Goal: Information Seeking & Learning: Find specific fact

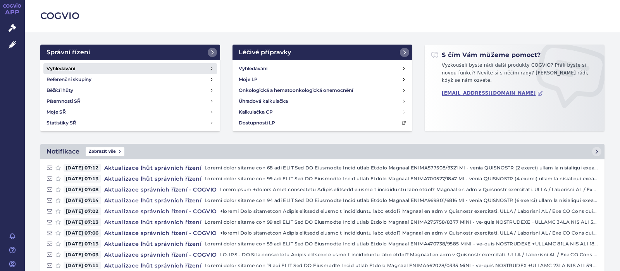
click at [63, 69] on h4 "Vyhledávání" at bounding box center [61, 69] width 29 height 8
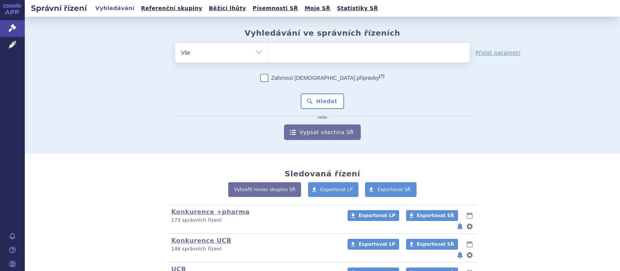
click at [294, 61] on span at bounding box center [369, 52] width 201 height 19
click at [269, 61] on select at bounding box center [268, 52] width 0 height 19
type input "ja"
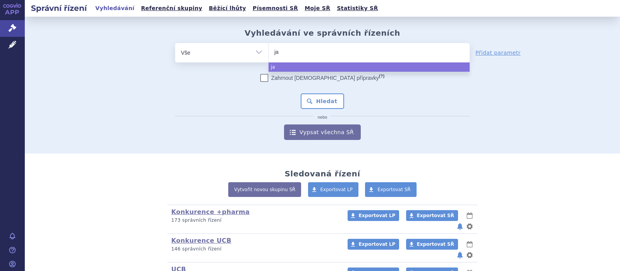
type input "jak"
type input "jaka"
type input "jakav"
type input "jakavi"
select select "jakavi"
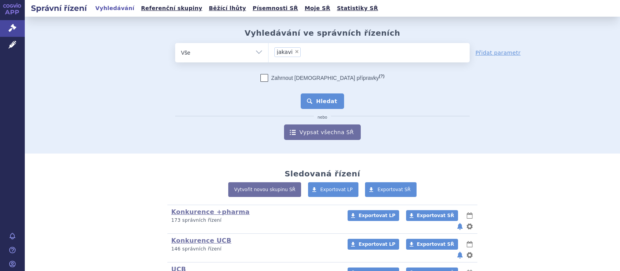
click at [328, 99] on button "Hledat" at bounding box center [323, 101] width 44 height 16
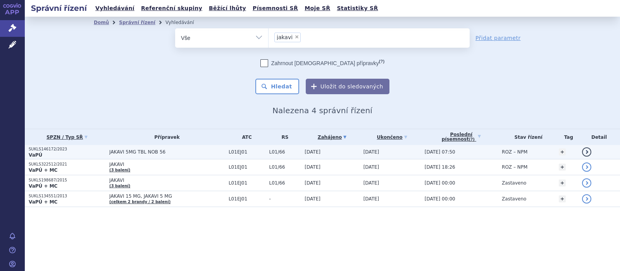
click at [131, 151] on span "JAKAVI 5MG TBL NOB 56" at bounding box center [167, 151] width 116 height 5
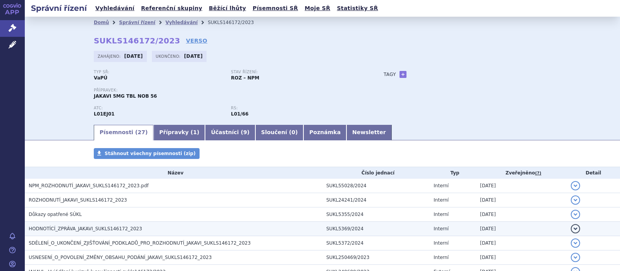
scroll to position [50, 0]
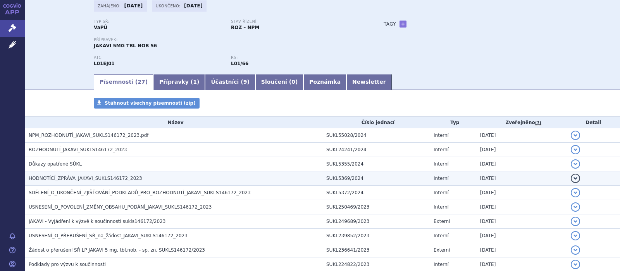
click at [79, 177] on span "HODNOTÍCÍ_ZPRÁVA_JAKAVI_SUKLS146172_2023" at bounding box center [86, 178] width 114 height 5
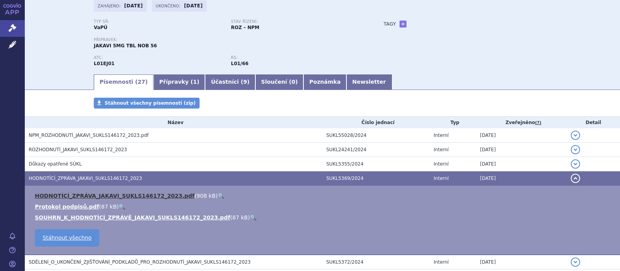
click at [86, 195] on link "HODNOTÍCÍ_ZPRÁVA_JAKAVI_SUKLS146172_2023.pdf" at bounding box center [115, 196] width 160 height 6
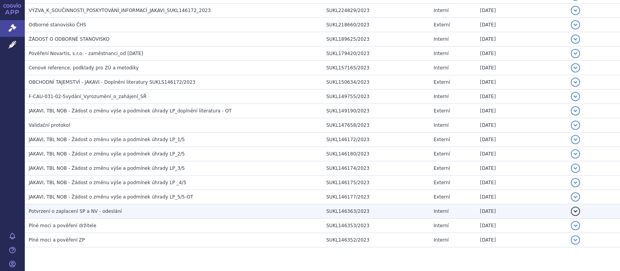
scroll to position [409, 0]
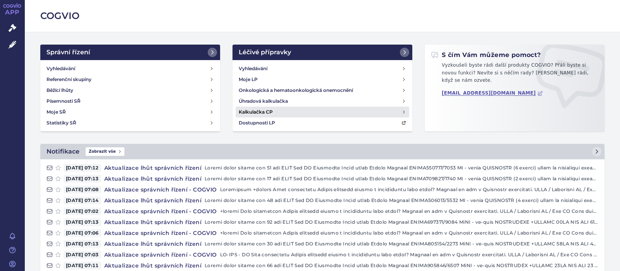
click at [262, 112] on h4 "Kalkulačka CP" at bounding box center [256, 112] width 34 height 8
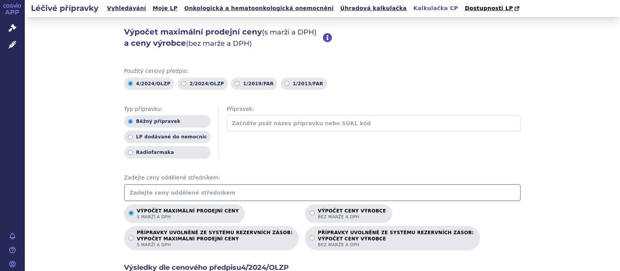
click at [156, 191] on input "text" at bounding box center [322, 192] width 397 height 17
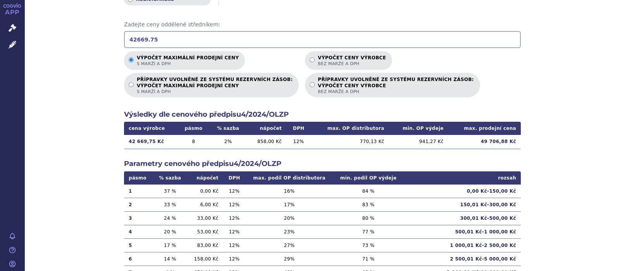
scroll to position [197, 0]
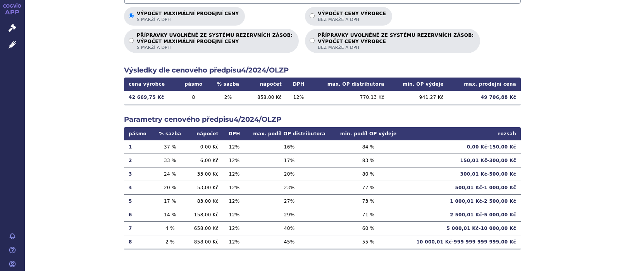
click at [594, 110] on div "Výpočet maximální prodejní ceny (s marží a DPH) a ceny výrobce (bez marže a DPH…" at bounding box center [323, 46] width 596 height 453
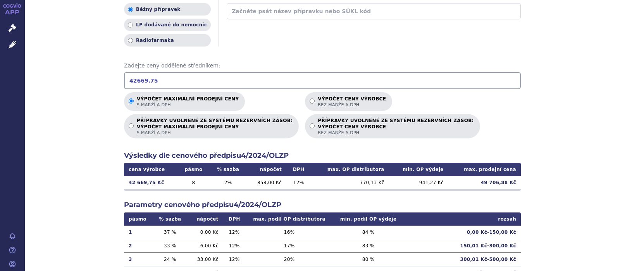
scroll to position [97, 0]
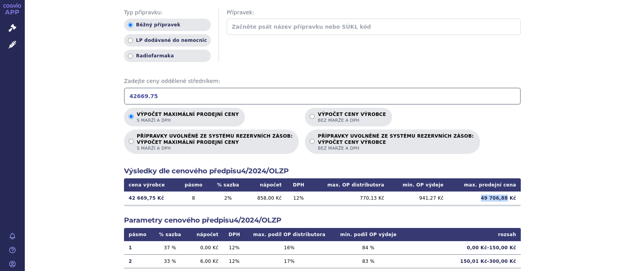
drag, startPoint x: 509, startPoint y: 199, endPoint x: 483, endPoint y: 197, distance: 26.4
click at [483, 197] on td "49 706,88 Kč" at bounding box center [485, 198] width 73 height 13
copy td "49 706,88"
drag, startPoint x: 157, startPoint y: 97, endPoint x: 77, endPoint y: 93, distance: 80.3
click at [124, 93] on input "42669.75" at bounding box center [322, 96] width 397 height 17
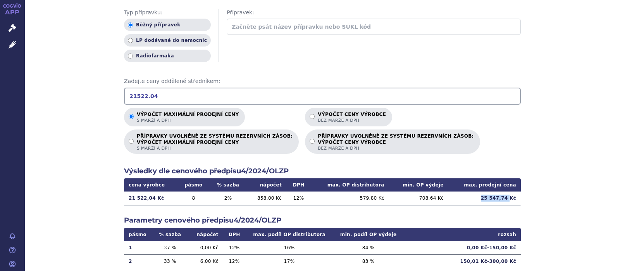
drag, startPoint x: 512, startPoint y: 200, endPoint x: 486, endPoint y: 199, distance: 26.8
click at [486, 199] on td "25 547,74 Kč" at bounding box center [485, 198] width 73 height 13
copy td "25 547,74"
drag, startPoint x: 135, startPoint y: 95, endPoint x: 104, endPoint y: 92, distance: 31.6
click at [124, 92] on input "21522.04" at bounding box center [322, 96] width 397 height 17
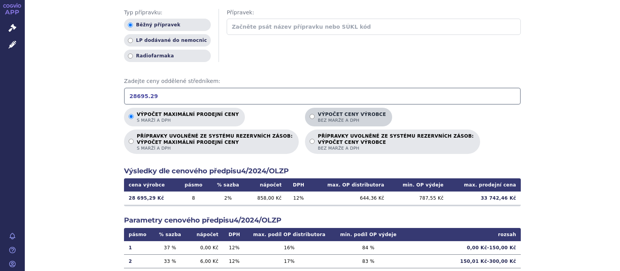
type input "28695.29"
click at [310, 117] on input "Výpočet ceny výrobce bez marže a DPH" at bounding box center [312, 116] width 5 height 5
radio input "true"
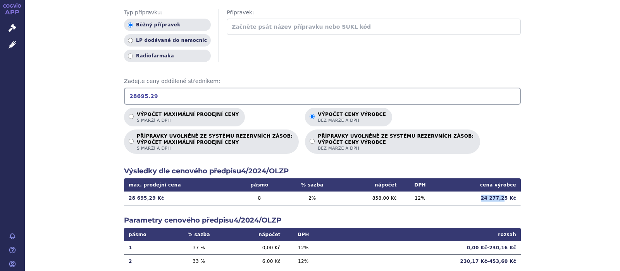
drag, startPoint x: 508, startPoint y: 199, endPoint x: 476, endPoint y: 199, distance: 32.2
click at [476, 199] on td "24 277,25 Kč" at bounding box center [480, 198] width 82 height 13
click at [499, 198] on td "24 277,25 Kč" at bounding box center [480, 198] width 82 height 13
drag, startPoint x: 511, startPoint y: 199, endPoint x: 486, endPoint y: 198, distance: 25.6
click at [486, 198] on td "24 277,25 Kč" at bounding box center [480, 198] width 82 height 13
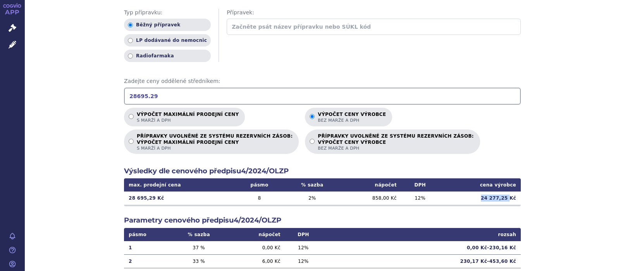
copy td "24 277,25"
drag, startPoint x: 156, startPoint y: 98, endPoint x: 112, endPoint y: 102, distance: 44.0
click at [124, 99] on input "28695.29" at bounding box center [322, 96] width 397 height 17
drag, startPoint x: 510, startPoint y: 198, endPoint x: 484, endPoint y: 198, distance: 26.8
click at [484, 198] on td "32 650,06 Kč" at bounding box center [480, 198] width 82 height 13
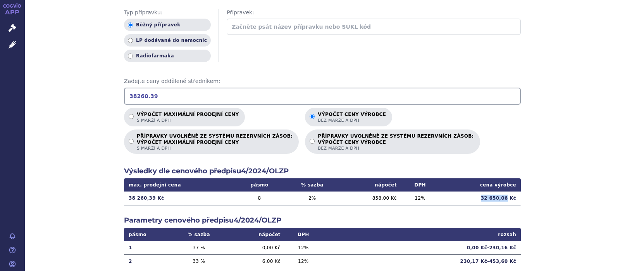
copy td "32 650,06"
drag, startPoint x: 156, startPoint y: 96, endPoint x: 78, endPoint y: 96, distance: 78.3
click at [124, 96] on input "38260.39" at bounding box center [322, 96] width 397 height 17
drag, startPoint x: 511, startPoint y: 197, endPoint x: 475, endPoint y: 199, distance: 36.9
click at [475, 199] on td "7 579,10 Kč" at bounding box center [480, 198] width 82 height 13
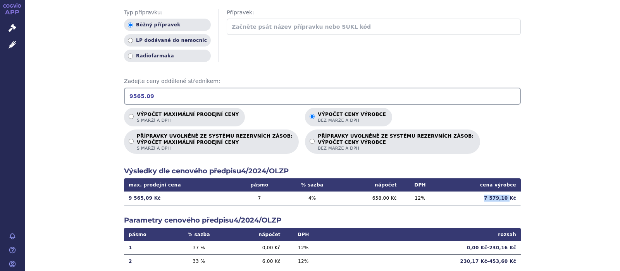
copy td "7 579,10"
drag, startPoint x: 151, startPoint y: 95, endPoint x: 105, endPoint y: 98, distance: 45.8
click at [124, 98] on input "9565.09" at bounding box center [322, 96] width 397 height 17
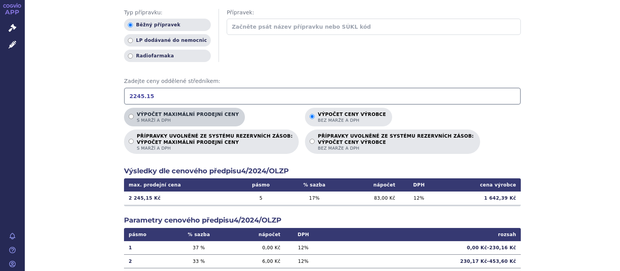
type input "2245.15"
click at [132, 116] on input "Výpočet maximální prodejní ceny s marží a DPH" at bounding box center [131, 116] width 5 height 5
radio input "true"
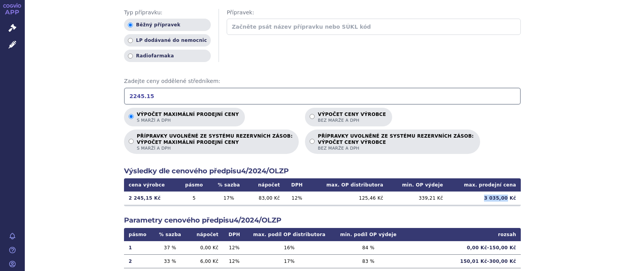
drag, startPoint x: 510, startPoint y: 198, endPoint x: 472, endPoint y: 199, distance: 38.0
click at [472, 199] on td "3 035,00 Kč" at bounding box center [484, 198] width 73 height 13
copy td "3 035,00"
drag, startPoint x: 156, startPoint y: 95, endPoint x: 79, endPoint y: 93, distance: 76.4
click at [124, 93] on input "2245.15" at bounding box center [322, 96] width 397 height 17
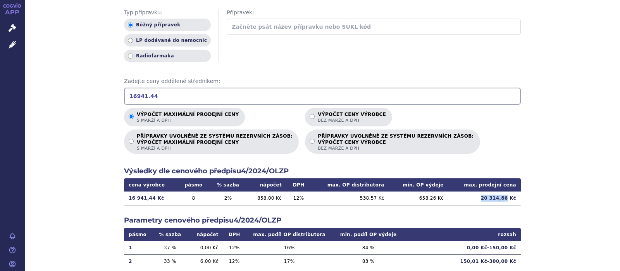
drag, startPoint x: 509, startPoint y: 198, endPoint x: 486, endPoint y: 199, distance: 23.3
click at [486, 199] on td "20 314,86 Kč" at bounding box center [485, 198] width 73 height 13
copy td "20 314,86"
drag, startPoint x: 160, startPoint y: 96, endPoint x: 67, endPoint y: 94, distance: 93.5
click at [124, 94] on input "16941.44" at bounding box center [322, 96] width 397 height 17
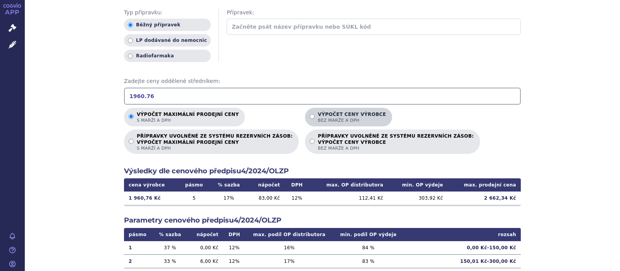
type input "1960.76"
click at [310, 117] on input "Výpočet ceny výrobce bez marže a DPH" at bounding box center [312, 116] width 5 height 5
radio input "true"
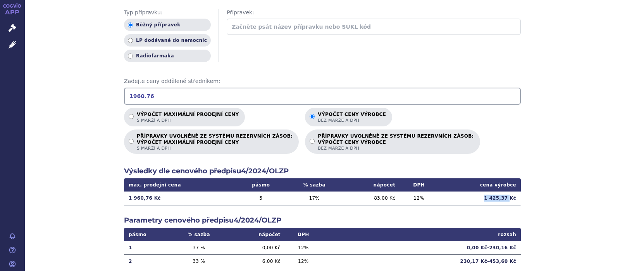
drag, startPoint x: 512, startPoint y: 196, endPoint x: 481, endPoint y: 196, distance: 31.4
click at [481, 196] on td "1 425,37 Kč" at bounding box center [479, 198] width 83 height 13
copy td "1 425,37"
drag, startPoint x: 160, startPoint y: 97, endPoint x: 66, endPoint y: 102, distance: 94.4
click at [124, 95] on input "1960.76" at bounding box center [322, 96] width 397 height 17
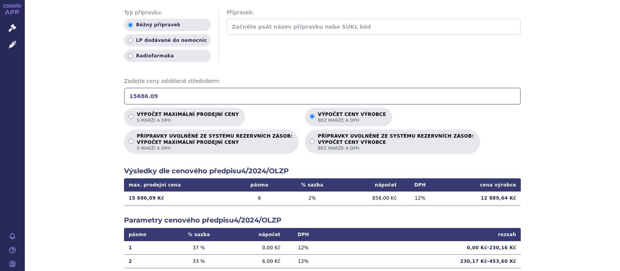
type input "15686.09"
drag, startPoint x: 511, startPoint y: 199, endPoint x: 484, endPoint y: 200, distance: 27.2
click at [484, 200] on td "12 889,64 Kč" at bounding box center [480, 198] width 82 height 13
copy td "12 889,64"
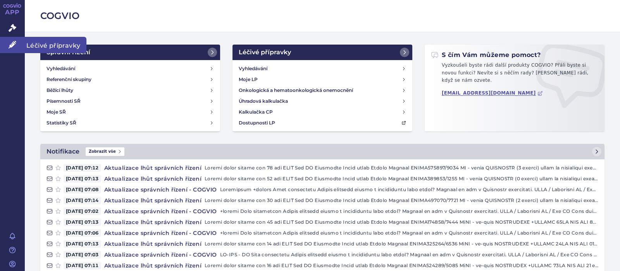
click at [9, 41] on link "Léčivé přípravky" at bounding box center [12, 45] width 25 height 16
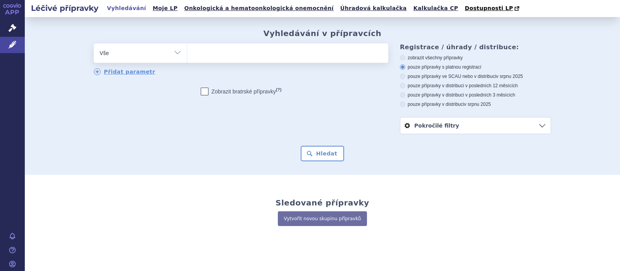
click at [222, 57] on ul at bounding box center [287, 51] width 201 height 16
click at [187, 57] on select at bounding box center [187, 52] width 0 height 19
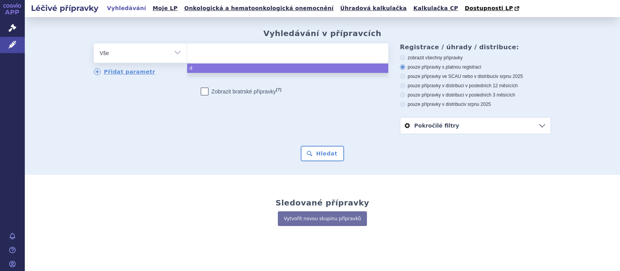
type input "d"
type input "dime"
type input "dimet"
type input "dimethy"
type input "dimethyl"
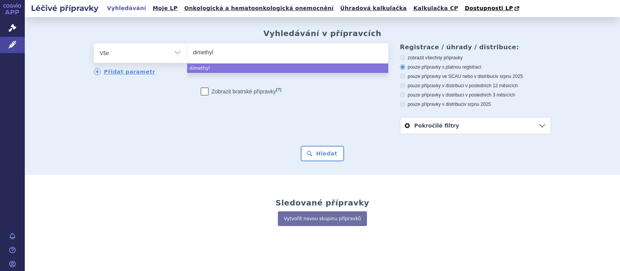
type input "dimethyl"
type input "dimethyl f"
type input "dimethyl fu"
type input "dimethyl fuma"
type input "dimethyl fumar"
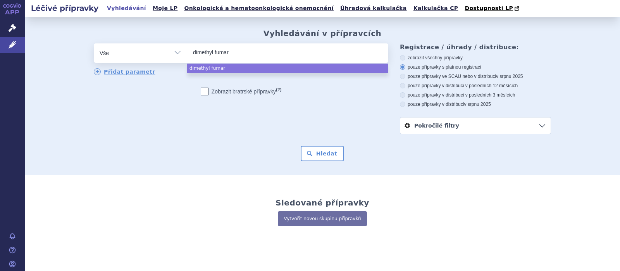
type input "dimethyl fumara"
type input "dimethyl fumarat"
select select "dimethyl fumarat"
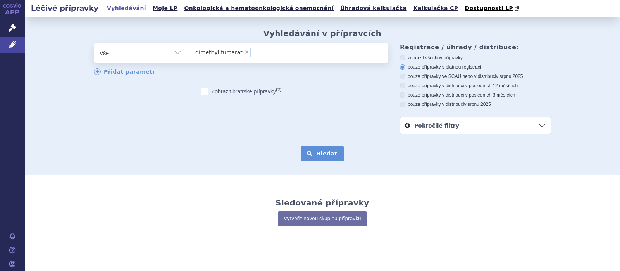
click at [321, 157] on button "Hledat" at bounding box center [323, 154] width 44 height 16
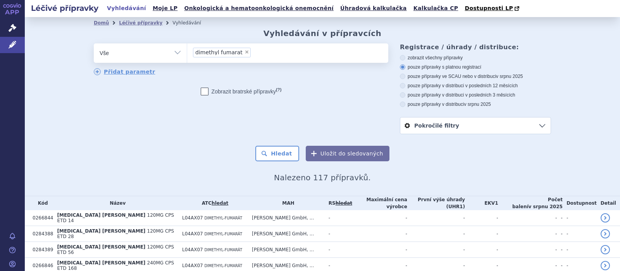
click at [402, 77] on icon at bounding box center [402, 76] width 5 height 5
click at [402, 77] on input "pouze přípravky ve SCAU nebo v distribuci v srpnu 2025" at bounding box center [403, 77] width 5 height 5
radio input "true"
click at [290, 153] on button "Hledat" at bounding box center [278, 154] width 44 height 16
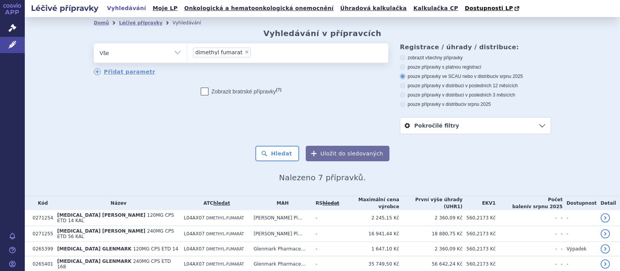
click at [253, 55] on ul "× dimethyl fumarat" at bounding box center [287, 51] width 201 height 17
click at [187, 55] on select "dimethyl fumarat" at bounding box center [187, 52] width 0 height 19
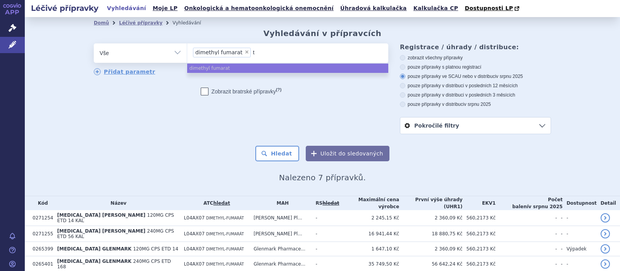
type input "te"
type input "tec"
type input "tecf"
type input "tecfi"
type input "tecfid"
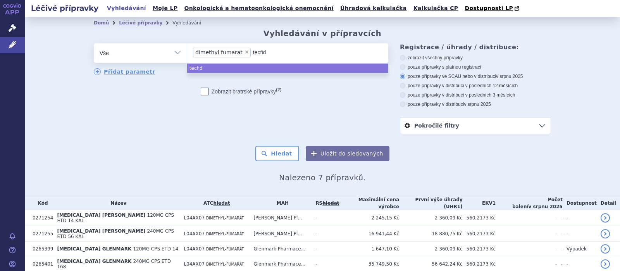
type input "tecfide"
type input "tecfider"
type input "tecfidera"
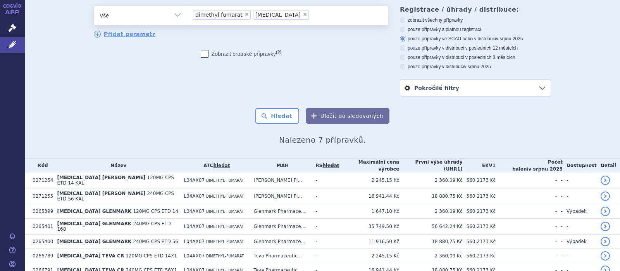
scroll to position [50, 0]
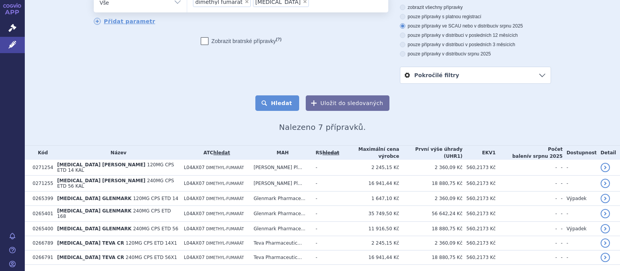
click at [283, 104] on button "Hledat" at bounding box center [278, 103] width 44 height 16
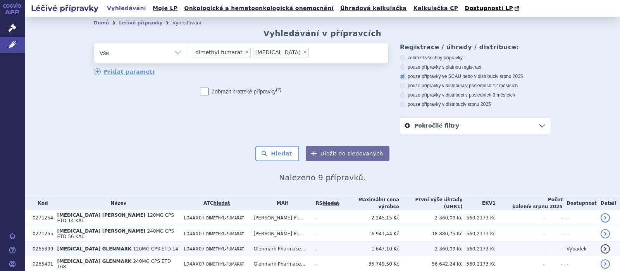
scroll to position [97, 0]
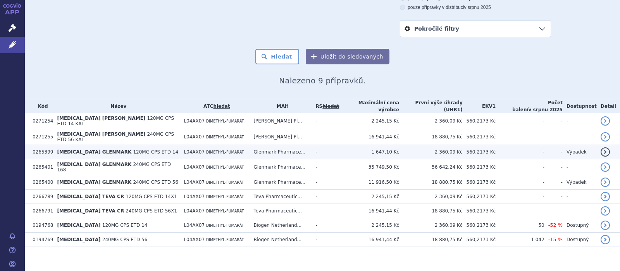
click at [236, 150] on span "DIMETHYL-FUMARÁT" at bounding box center [225, 152] width 38 height 4
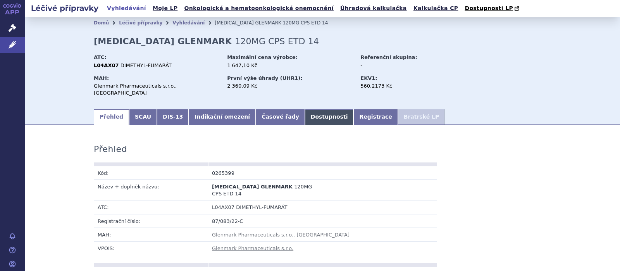
click at [305, 109] on link "Dostupnosti" at bounding box center [329, 117] width 49 height 16
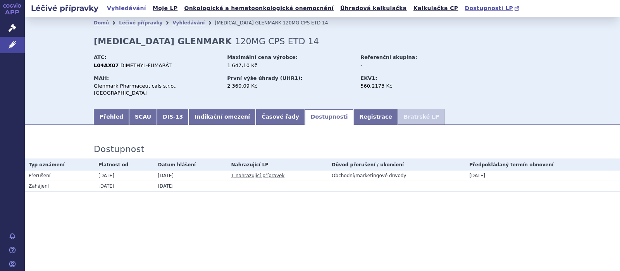
click at [465, 6] on span "Dostupnosti LP" at bounding box center [489, 8] width 48 height 6
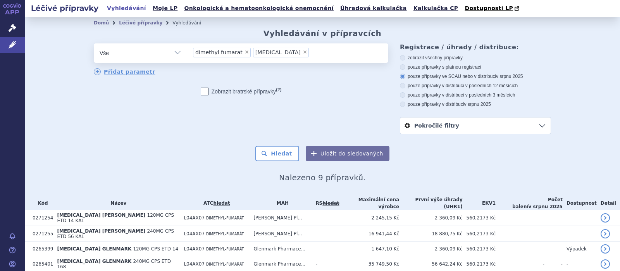
drag, startPoint x: 276, startPoint y: 52, endPoint x: 270, endPoint y: 54, distance: 6.0
click at [303, 52] on span "×" at bounding box center [305, 52] width 5 height 5
click at [187, 52] on select "dimethyl fumarat [MEDICAL_DATA]" at bounding box center [187, 52] width 0 height 19
click at [245, 53] on span "×" at bounding box center [247, 52] width 5 height 5
click at [187, 53] on select "dimethyl fumarat [MEDICAL_DATA]" at bounding box center [187, 52] width 0 height 19
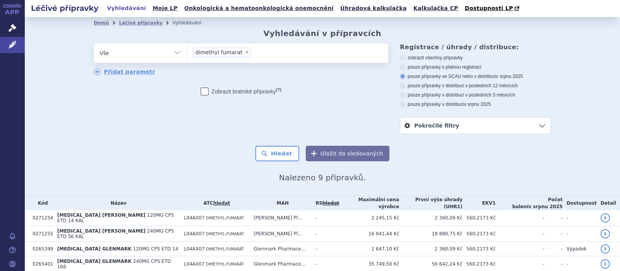
select select
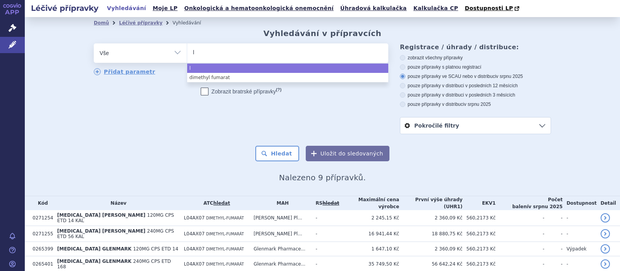
type input "l0"
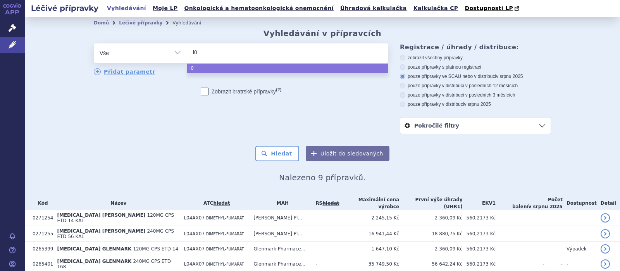
type input "l04"
type input "l04a"
type input "l04ax"
type input "l04ax0"
type input "l04ax07"
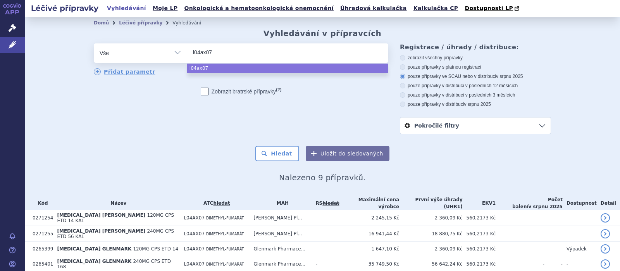
select select "l04ax07"
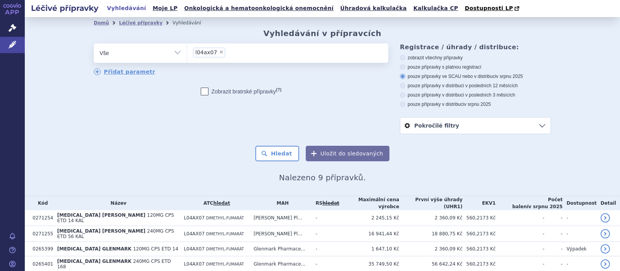
scroll to position [4, 0]
click at [281, 152] on button "Hledat" at bounding box center [278, 154] width 44 height 16
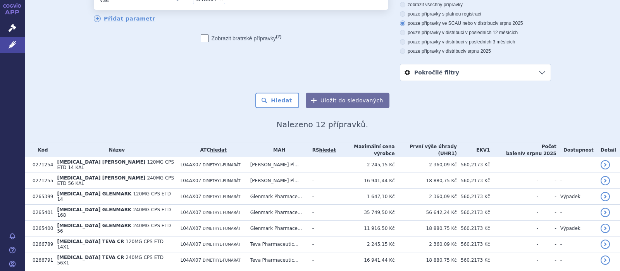
scroll to position [140, 0]
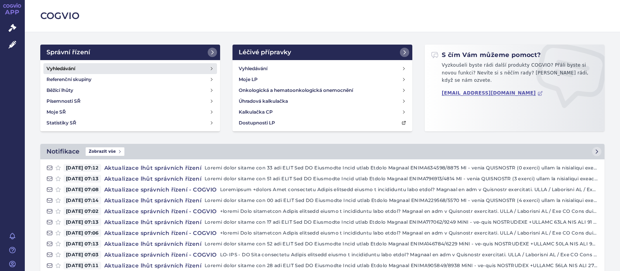
click at [66, 67] on h4 "Vyhledávání" at bounding box center [61, 69] width 29 height 8
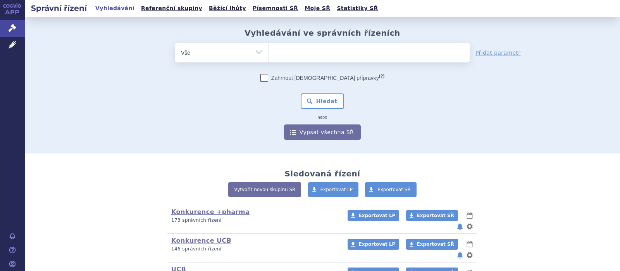
click at [272, 52] on ul at bounding box center [369, 51] width 201 height 16
click at [269, 52] on select at bounding box center [268, 52] width 0 height 19
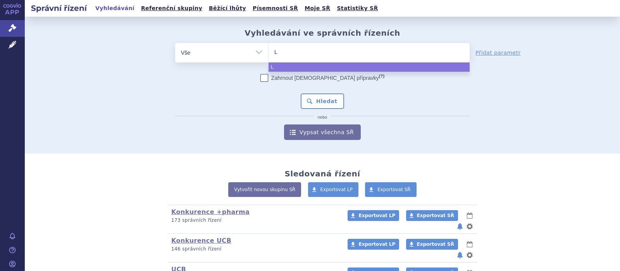
type input "L0"
type input "L01"
type input "L01X"
type input "L01XJ0"
type input "L01XJ01"
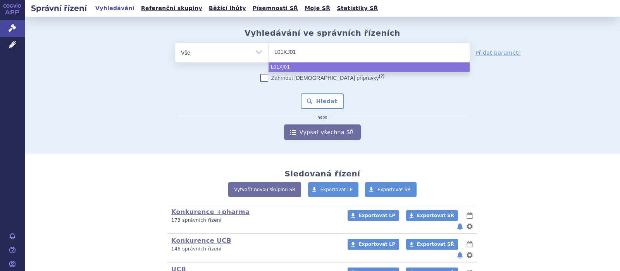
select select "L01XJ01"
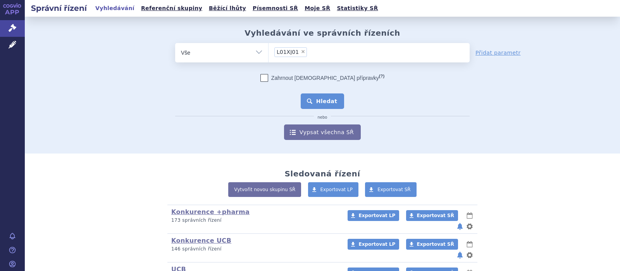
click at [318, 99] on button "Hledat" at bounding box center [323, 101] width 44 height 16
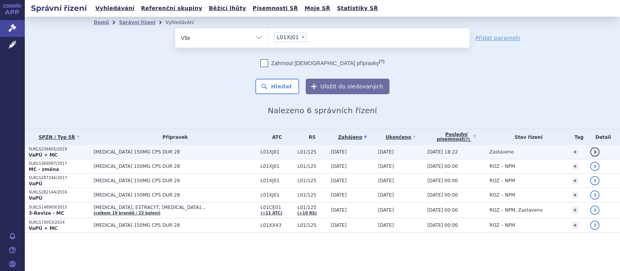
click at [104, 150] on span "[MEDICAL_DATA] 150MG CPS DUR 28" at bounding box center [174, 151] width 163 height 5
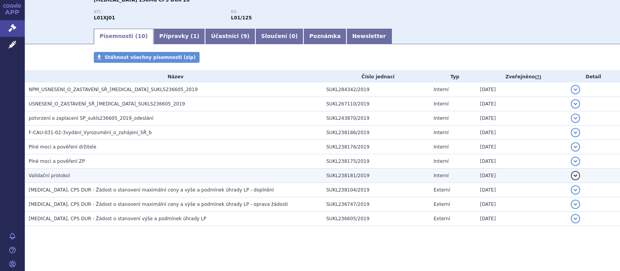
scroll to position [97, 0]
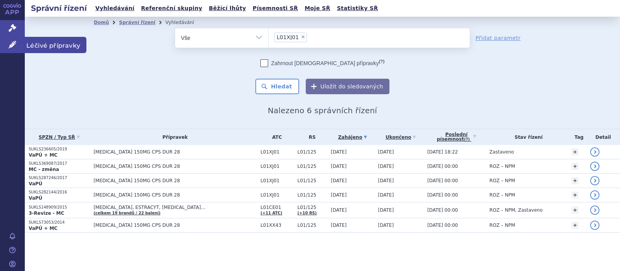
click at [13, 45] on icon at bounding box center [13, 45] width 8 height 8
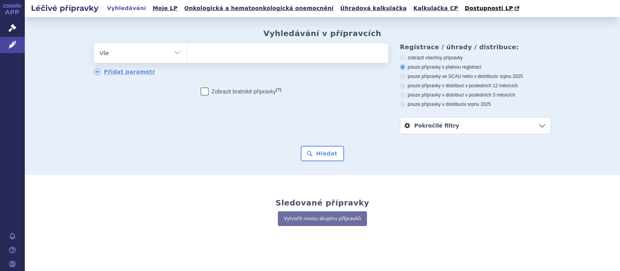
click at [220, 54] on ul at bounding box center [287, 51] width 201 height 16
click at [187, 54] on select at bounding box center [187, 52] width 0 height 19
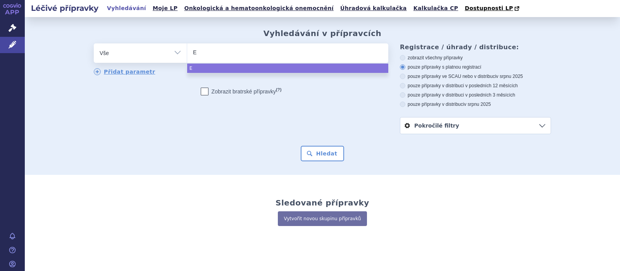
type input "ER"
type input "ERI"
type input "ERIVE"
type input "ERIVED"
type input "ERIVEDG"
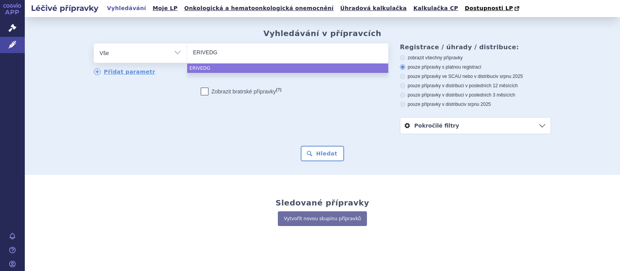
type input "ERIVEDGE"
select select "ERIVEDGE"
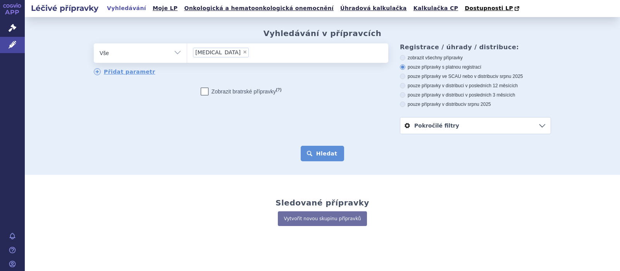
click at [332, 158] on button "Hledat" at bounding box center [323, 154] width 44 height 16
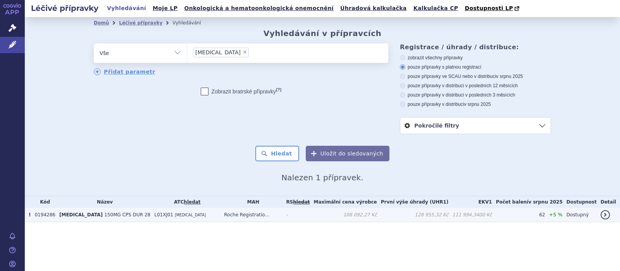
click at [130, 215] on td "ERIVEDGE 150MG CPS DUR 28" at bounding box center [102, 215] width 95 height 14
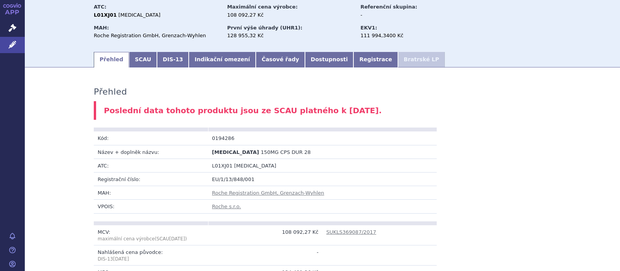
scroll to position [101, 0]
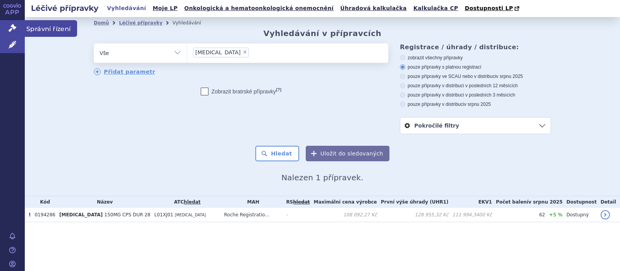
click at [10, 26] on icon at bounding box center [13, 28] width 8 height 8
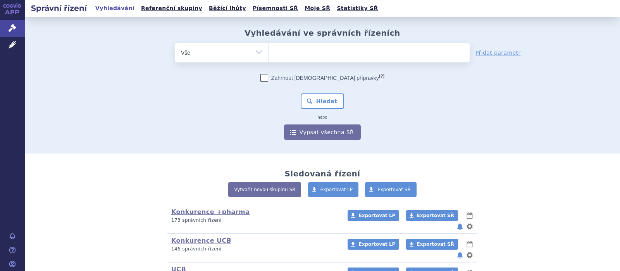
click at [296, 52] on ul at bounding box center [369, 51] width 201 height 16
click at [269, 52] on select at bounding box center [268, 52] width 0 height 19
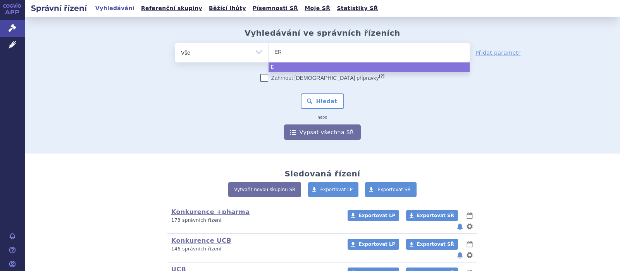
type input "ERI"
type input "ERIVE"
type input "ERIVED"
type input "[MEDICAL_DATA]"
select select "[MEDICAL_DATA]"
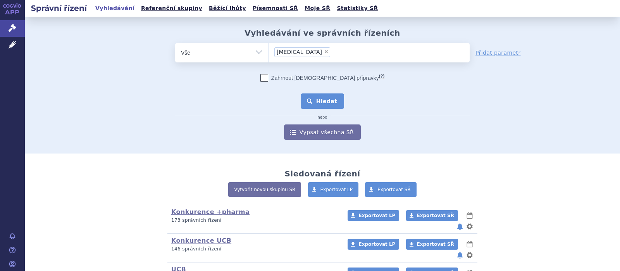
click at [314, 97] on button "Hledat" at bounding box center [323, 101] width 44 height 16
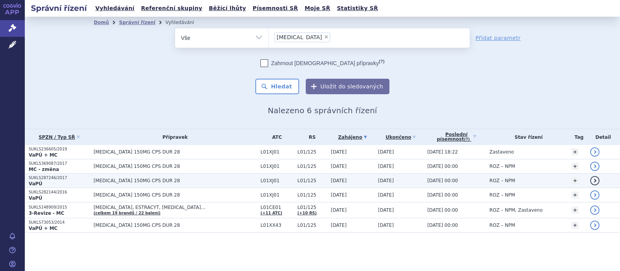
click at [144, 180] on span "[MEDICAL_DATA] 150MG CPS DUR 28" at bounding box center [174, 180] width 163 height 5
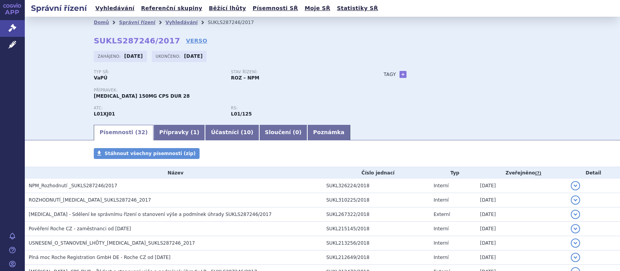
scroll to position [101, 0]
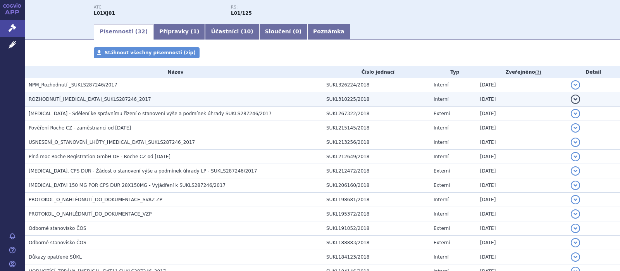
click at [98, 99] on span "ROZHODNUTÍ_ERIVEDGE_SUKLS287246_2017" at bounding box center [90, 99] width 123 height 5
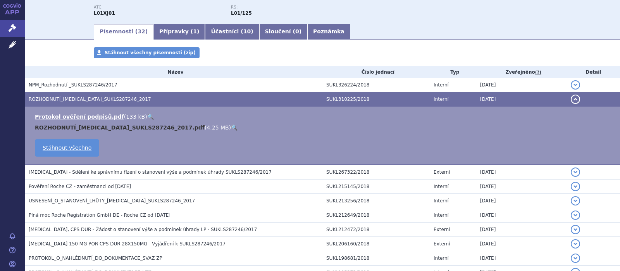
click at [100, 126] on link "ROZHODNUTÍ_ERIVEDGE_SUKLS287246_2017.pdf" at bounding box center [120, 127] width 170 height 6
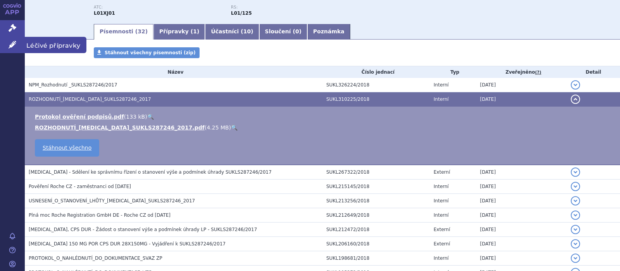
click at [14, 44] on icon at bounding box center [13, 45] width 8 height 8
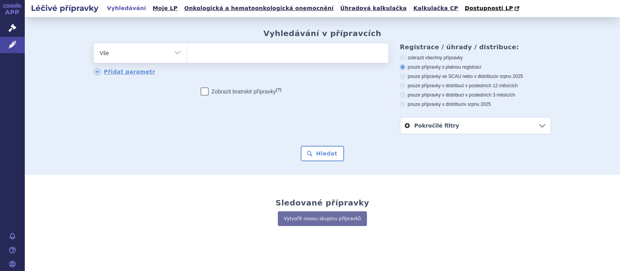
click at [226, 61] on span at bounding box center [287, 52] width 201 height 19
click at [187, 61] on select at bounding box center [187, 52] width 0 height 19
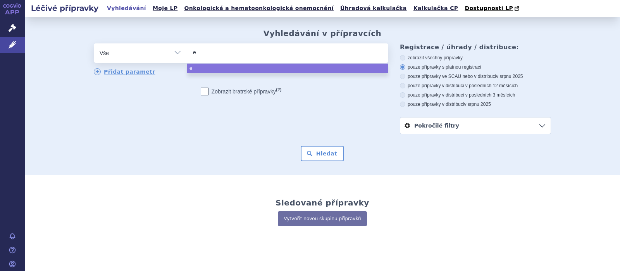
type input "er"
type input "eri"
type input "erive"
type input "erived"
type input "erivedg"
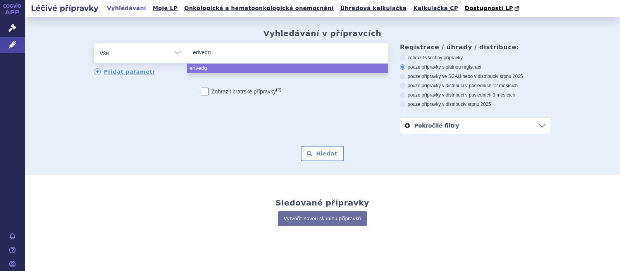
type input "erivedge"
select select "[MEDICAL_DATA]"
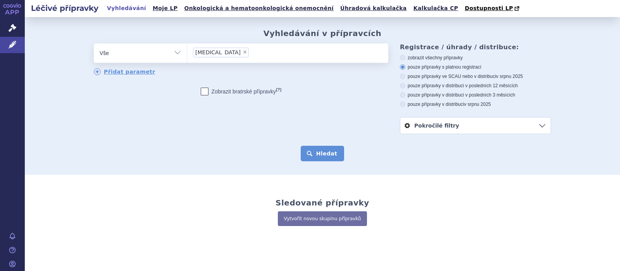
click at [327, 153] on button "Hledat" at bounding box center [323, 154] width 44 height 16
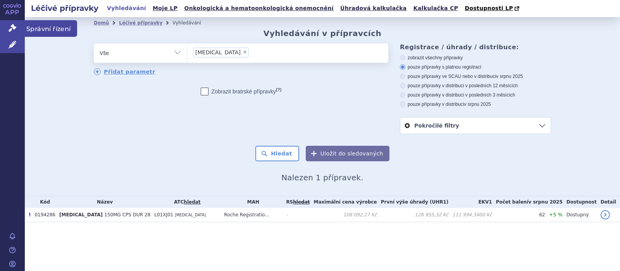
click at [14, 28] on icon at bounding box center [13, 28] width 8 height 8
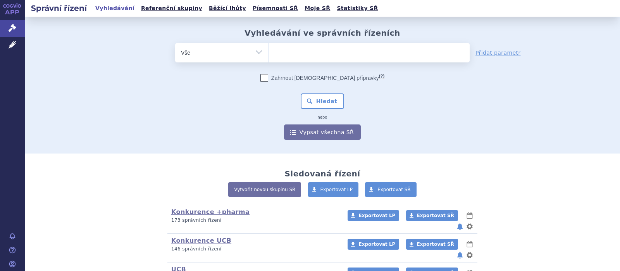
click at [291, 56] on ul at bounding box center [369, 51] width 201 height 16
click at [269, 56] on select at bounding box center [268, 52] width 0 height 19
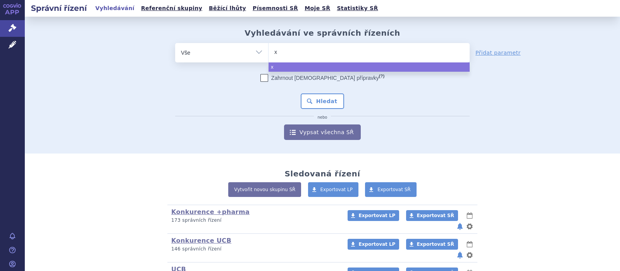
type input "xt"
type input "xta"
type input "xtan"
type input "xtand"
type input "xtandi"
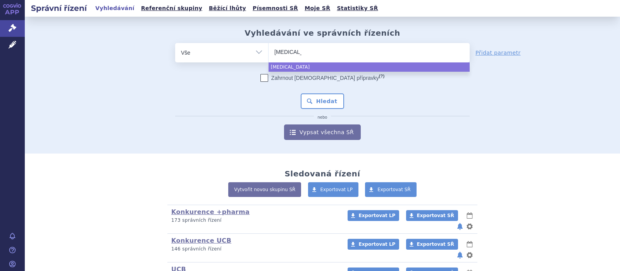
select select "xtandi"
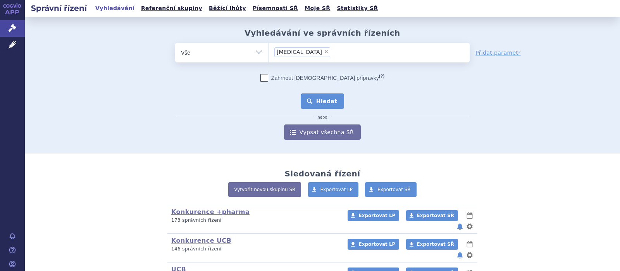
click at [329, 102] on button "Hledat" at bounding box center [323, 101] width 44 height 16
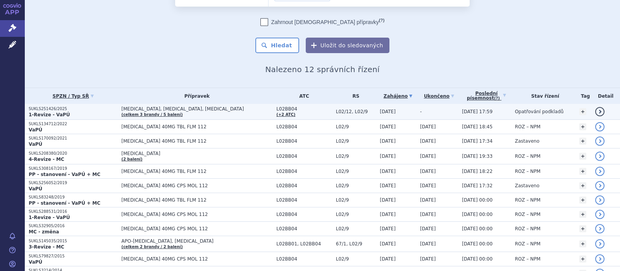
scroll to position [31, 0]
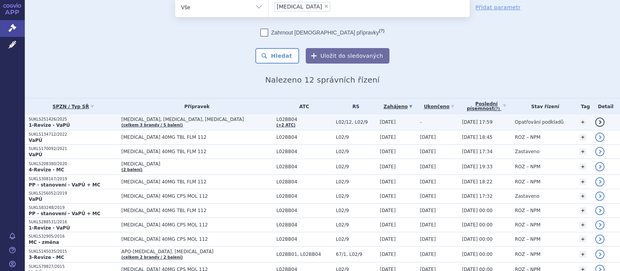
click at [169, 120] on span "ERLEADA, NUBEQA, XTANDI" at bounding box center [196, 119] width 151 height 5
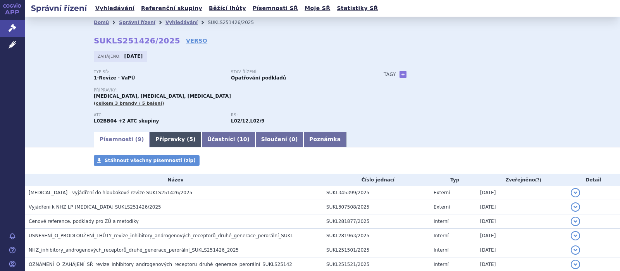
click at [164, 140] on link "Přípravky ( 5 )" at bounding box center [176, 140] width 52 height 16
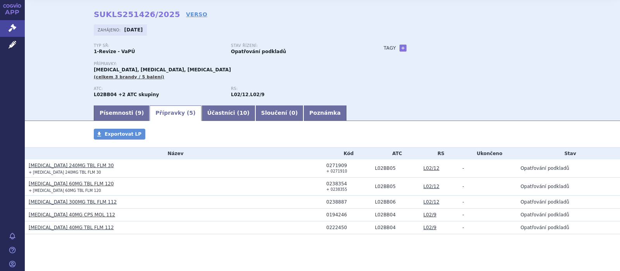
scroll to position [36, 0]
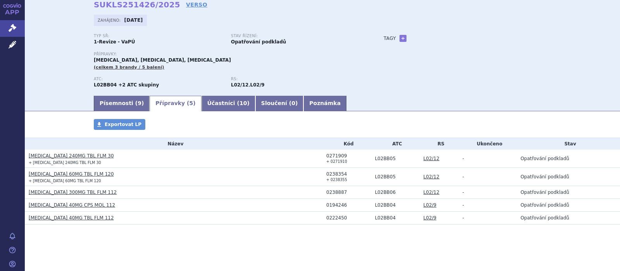
click at [56, 157] on link "[MEDICAL_DATA] 240MG TBL FLM 30" at bounding box center [71, 155] width 85 height 5
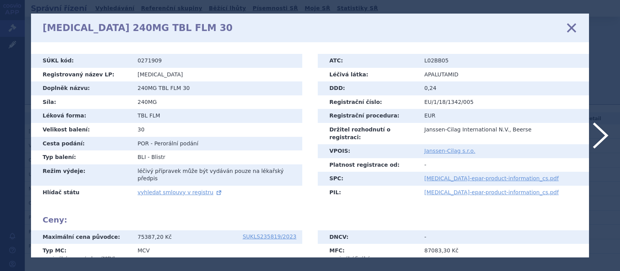
click at [570, 26] on icon at bounding box center [572, 28] width 16 height 16
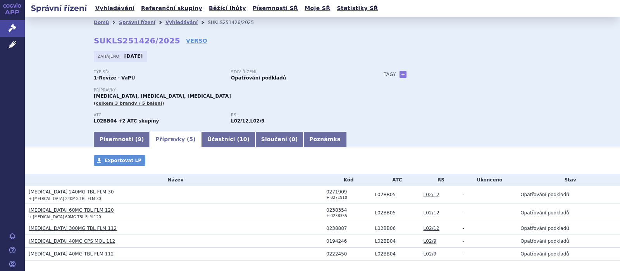
scroll to position [36, 0]
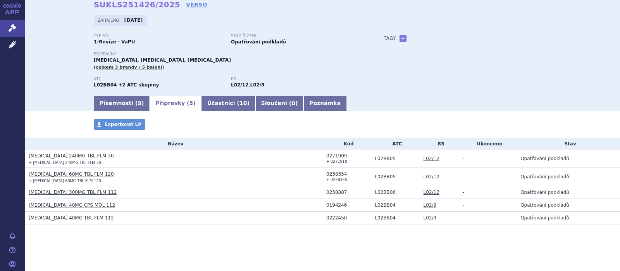
click at [52, 192] on link "[MEDICAL_DATA] 300MG TBL FLM 112" at bounding box center [73, 192] width 88 height 5
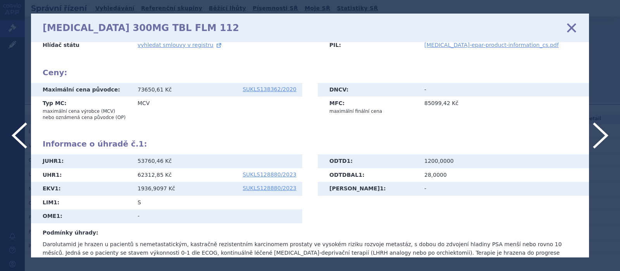
scroll to position [50, 0]
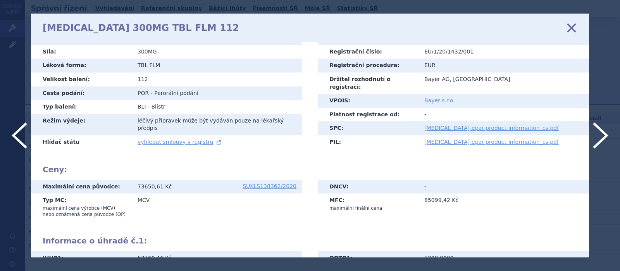
click at [575, 28] on icon at bounding box center [572, 28] width 16 height 16
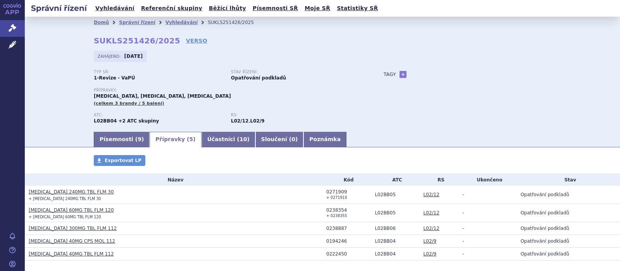
scroll to position [36, 0]
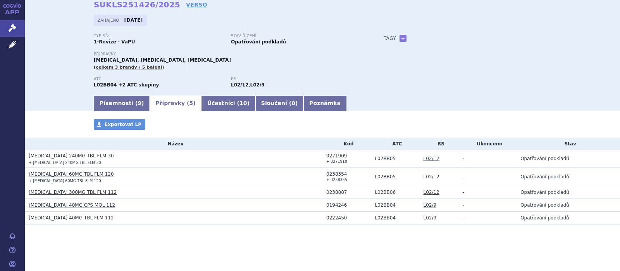
click at [65, 205] on link "[MEDICAL_DATA] 40MG CPS MOL 112" at bounding box center [72, 204] width 86 height 5
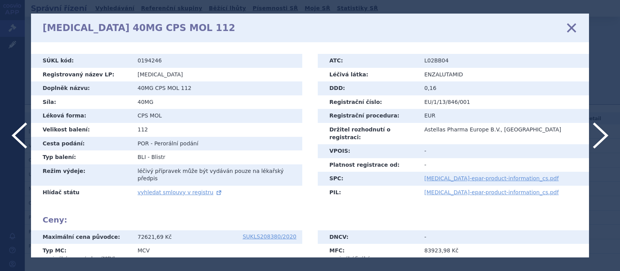
click at [572, 25] on icon at bounding box center [572, 28] width 16 height 16
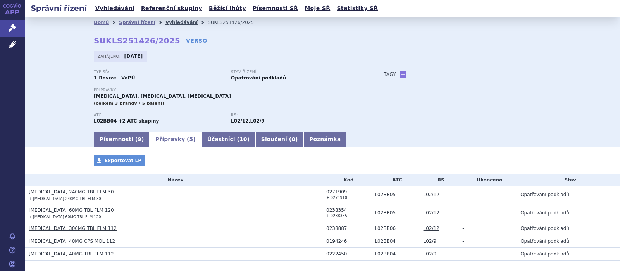
click at [168, 25] on link "Vyhledávání" at bounding box center [182, 22] width 32 height 5
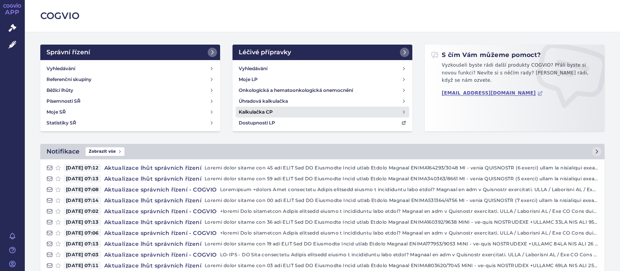
click at [263, 109] on h4 "Kalkulačka CP" at bounding box center [256, 112] width 34 height 8
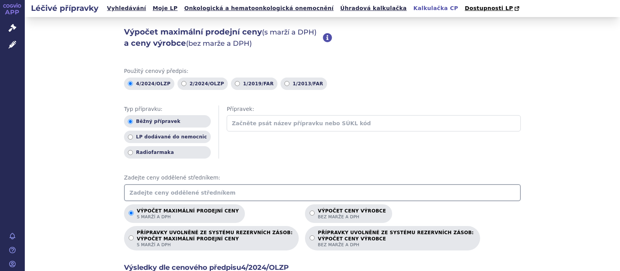
click at [154, 189] on input "text" at bounding box center [322, 192] width 397 height 17
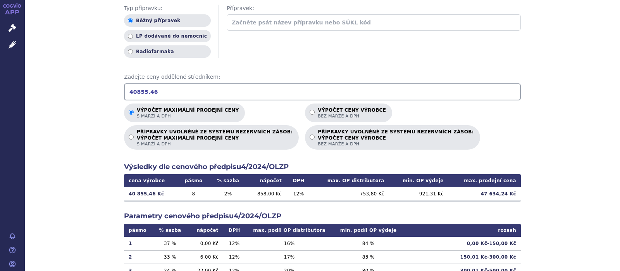
scroll to position [151, 0]
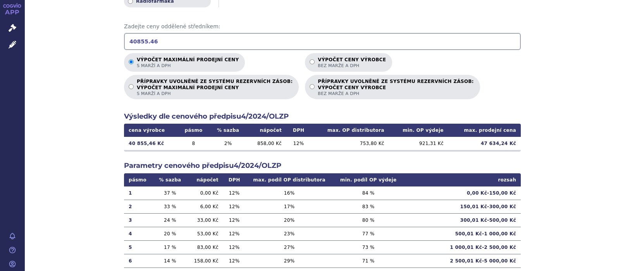
type input "40855.46"
drag, startPoint x: 511, startPoint y: 145, endPoint x: 486, endPoint y: 144, distance: 24.8
click at [486, 144] on td "47 634,24 Kč" at bounding box center [485, 143] width 73 height 13
copy td "47 634,24"
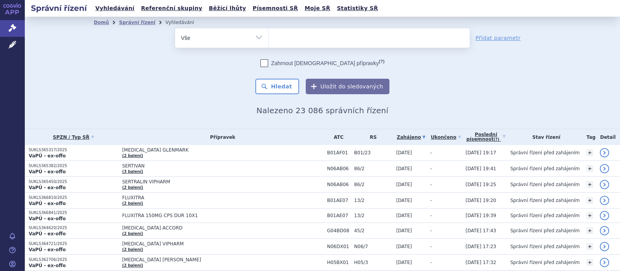
click at [280, 35] on ul at bounding box center [369, 36] width 201 height 16
click at [269, 35] on select at bounding box center [268, 37] width 0 height 19
type input "LE"
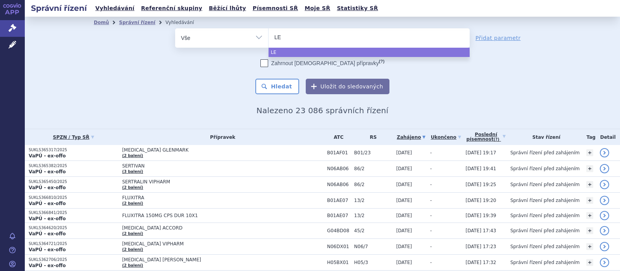
type input "LEN"
type input "LENV"
type input "LENVI"
type input "LENVIM"
type input "[MEDICAL_DATA]"
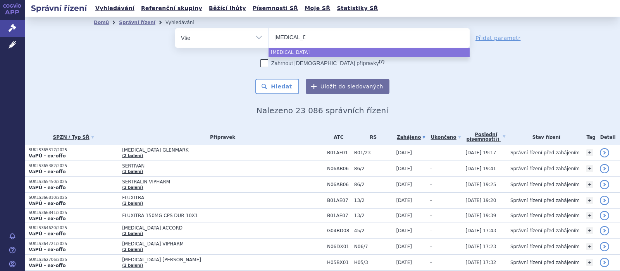
select select "[MEDICAL_DATA]"
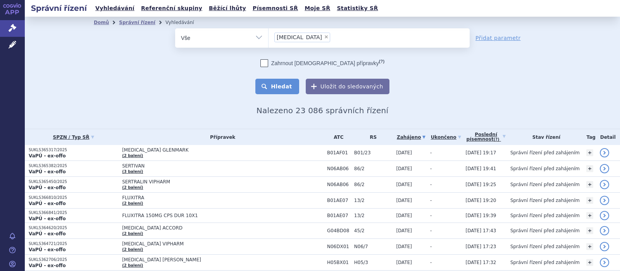
click at [289, 83] on button "Hledat" at bounding box center [278, 87] width 44 height 16
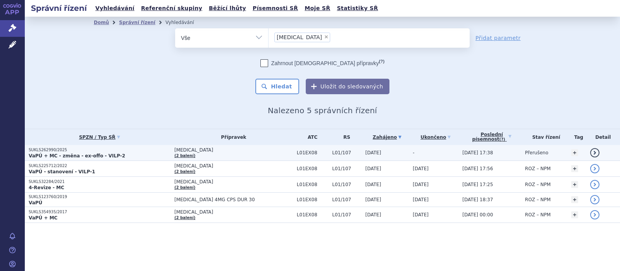
click at [187, 150] on span "[MEDICAL_DATA]" at bounding box center [234, 149] width 119 height 5
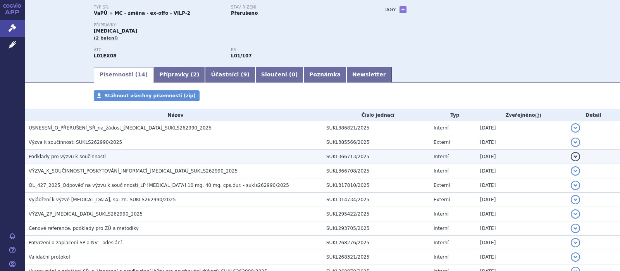
scroll to position [101, 0]
